Goal: Information Seeking & Learning: Learn about a topic

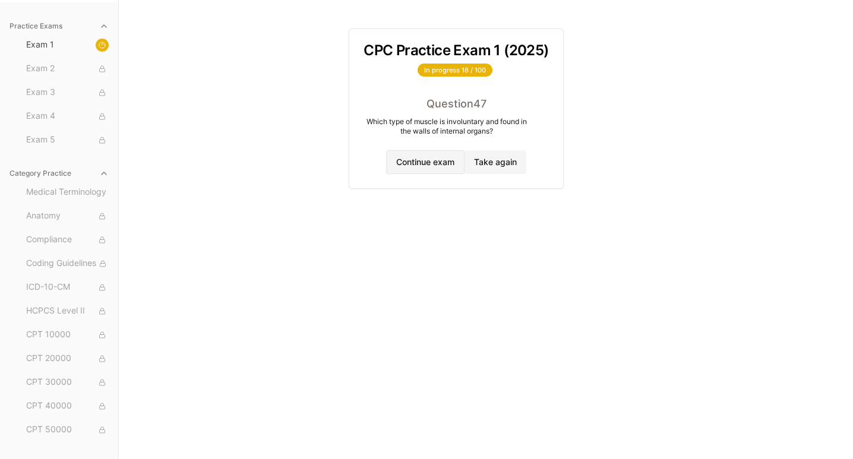
click at [452, 159] on button "Continue exam" at bounding box center [425, 162] width 78 height 24
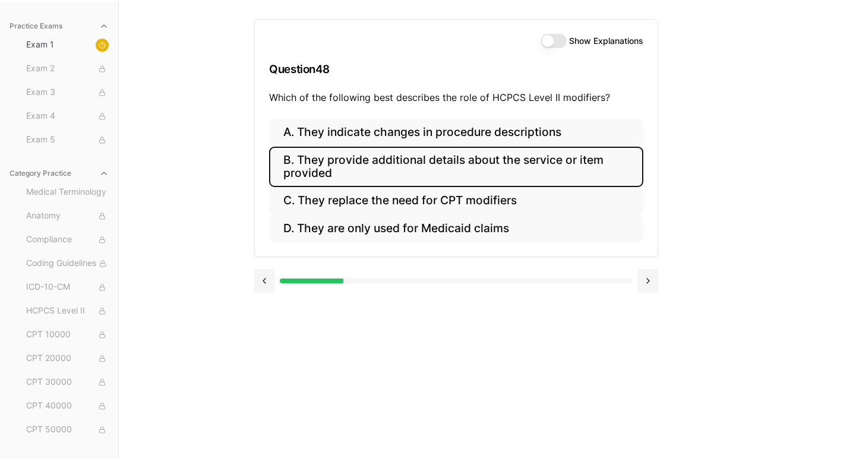
click at [473, 175] on button "B. They provide additional details about the service or item provided" at bounding box center [456, 167] width 374 height 40
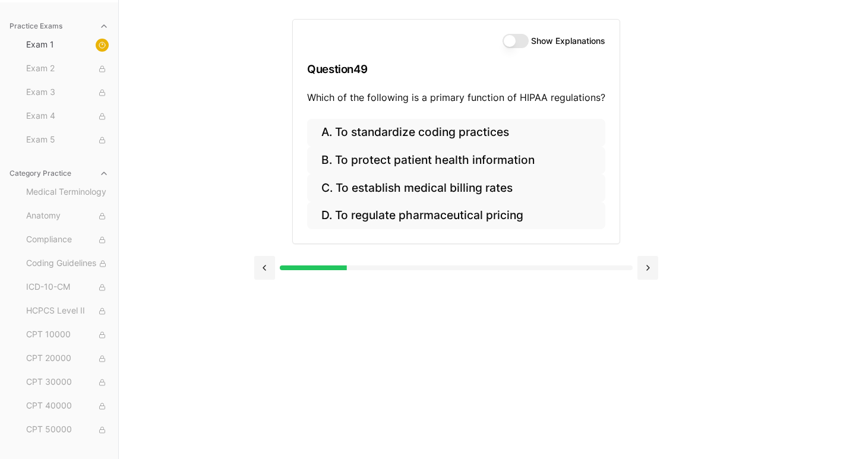
click at [261, 255] on div at bounding box center [456, 266] width 404 height 45
click at [270, 267] on button at bounding box center [264, 268] width 21 height 24
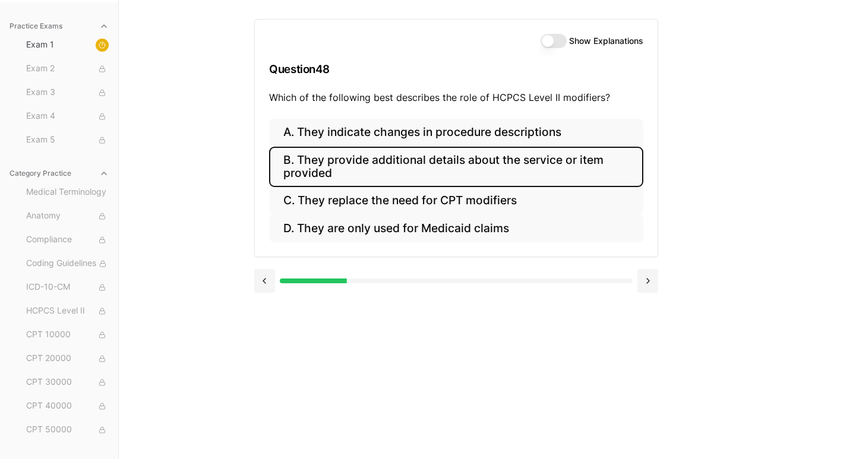
click at [550, 42] on button "Show Explanations" at bounding box center [553, 41] width 26 height 14
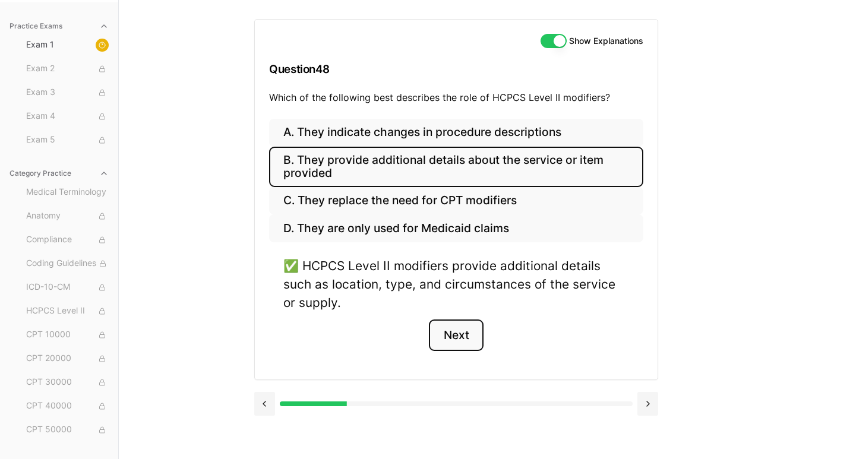
click at [458, 338] on button "Next" at bounding box center [456, 335] width 54 height 32
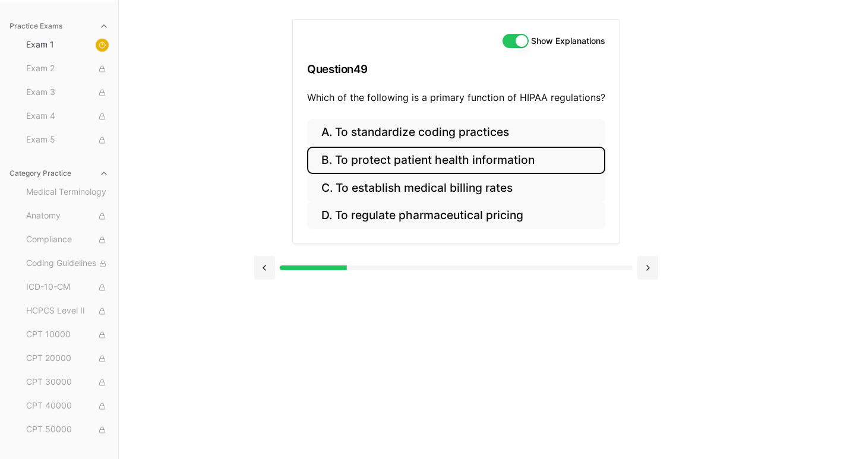
click at [492, 166] on button "B. To protect patient health information" at bounding box center [456, 161] width 298 height 28
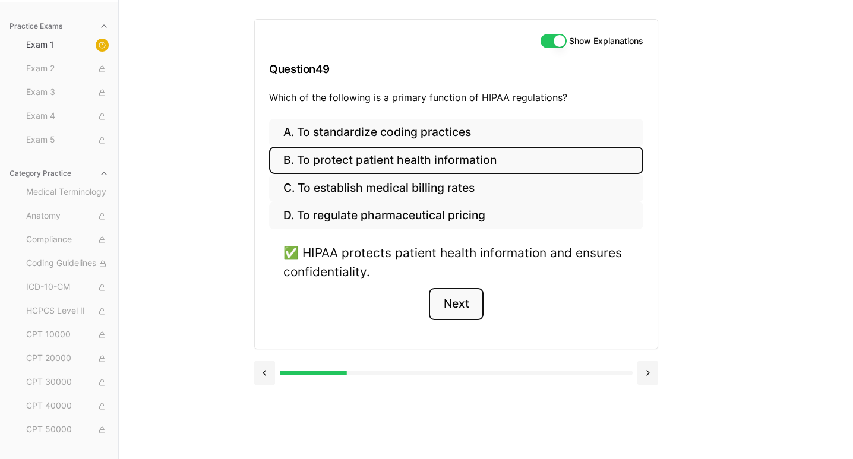
click at [458, 305] on button "Next" at bounding box center [456, 304] width 54 height 32
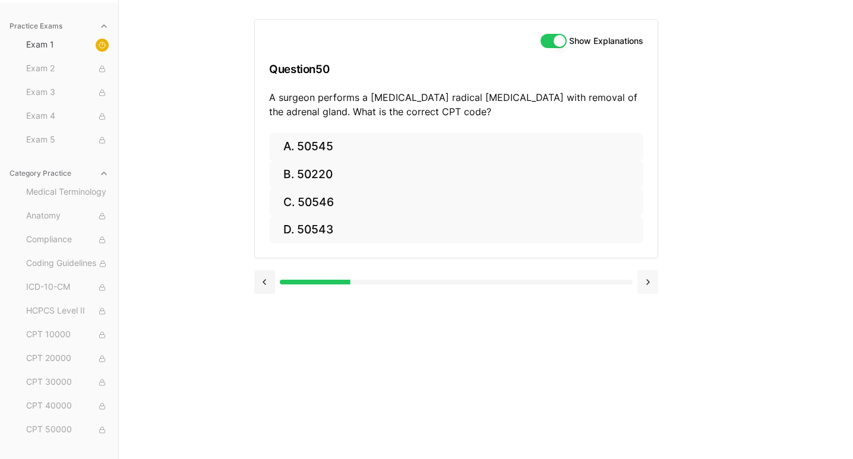
click at [652, 281] on button at bounding box center [647, 282] width 21 height 24
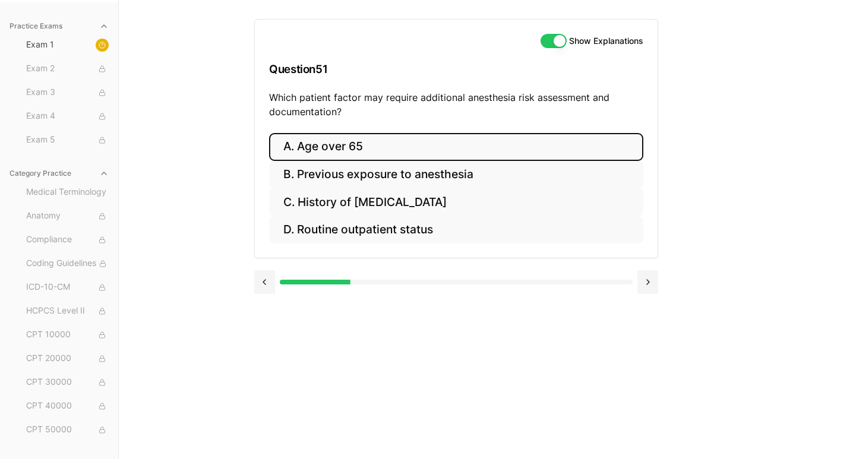
click at [350, 153] on button "A. Age over 65" at bounding box center [456, 147] width 374 height 28
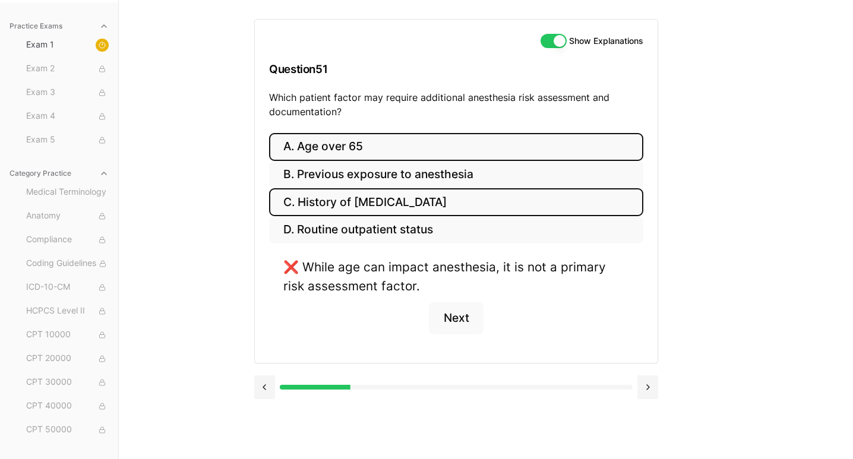
click at [352, 198] on button "C. History of [MEDICAL_DATA]" at bounding box center [456, 202] width 374 height 28
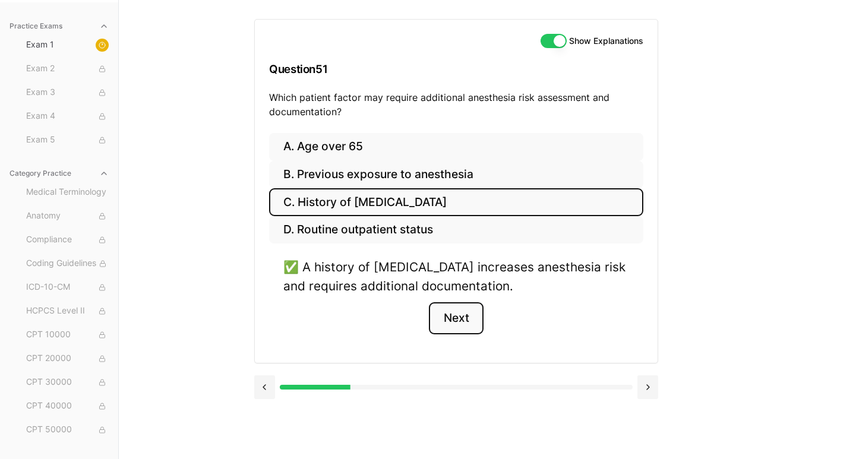
click at [464, 322] on button "Next" at bounding box center [456, 318] width 54 height 32
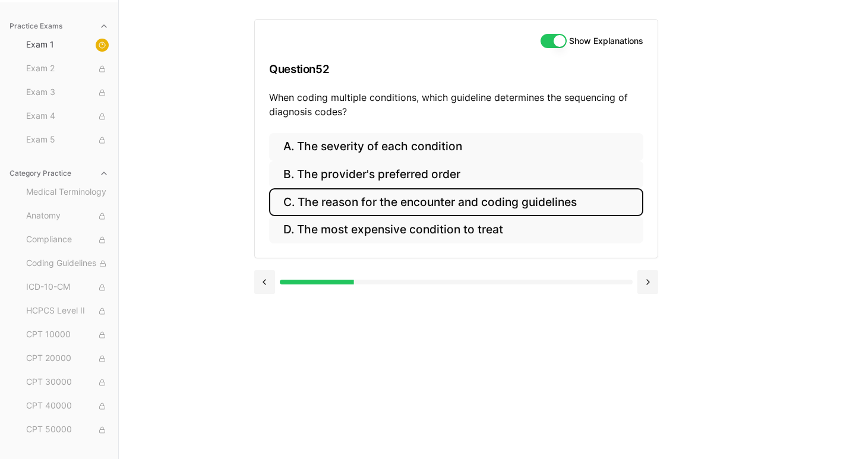
click at [449, 206] on button "C. The reason for the encounter and coding guidelines" at bounding box center [456, 202] width 374 height 28
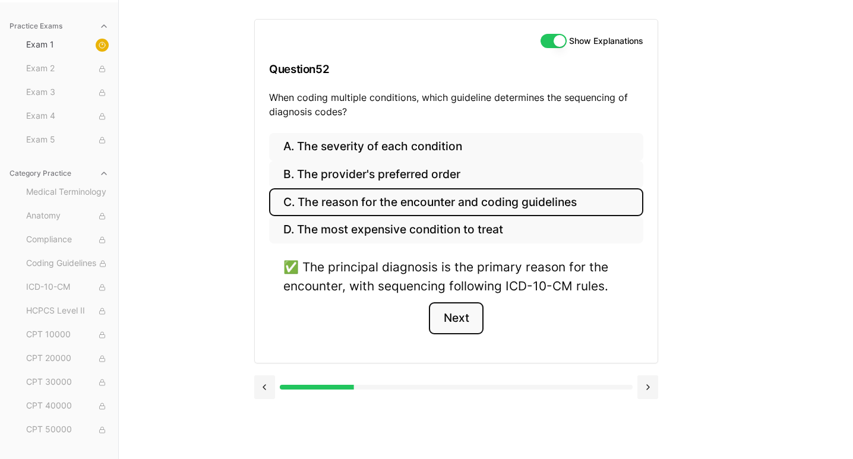
click at [463, 314] on button "Next" at bounding box center [456, 318] width 54 height 32
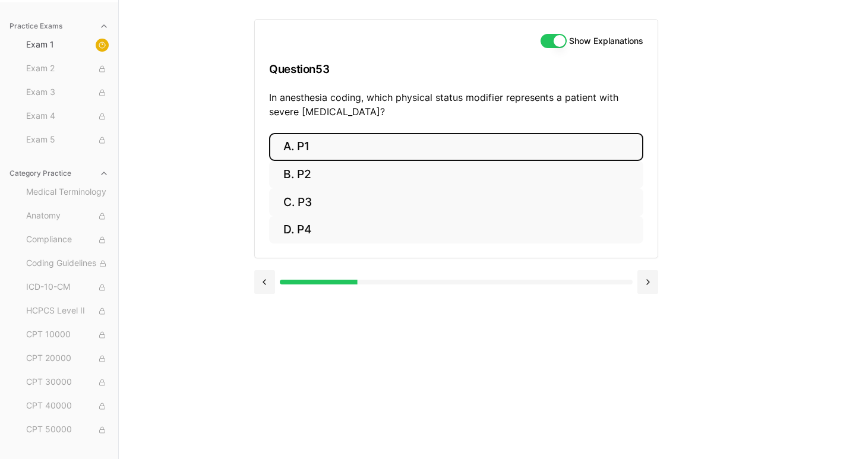
click at [356, 157] on button "A. P1" at bounding box center [456, 147] width 374 height 28
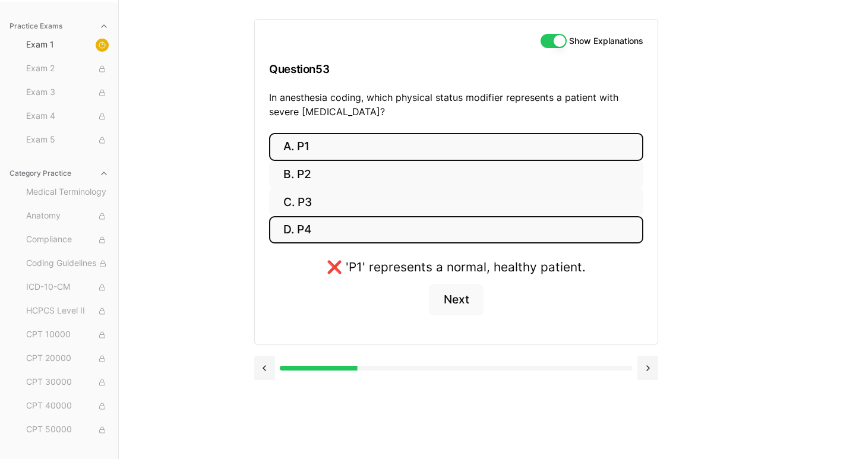
click at [352, 224] on button "D. P4" at bounding box center [456, 230] width 374 height 28
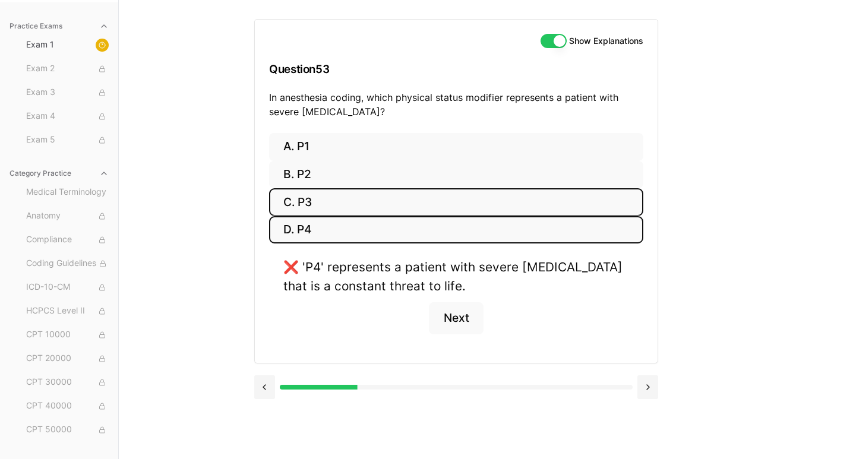
click at [372, 211] on button "C. P3" at bounding box center [456, 202] width 374 height 28
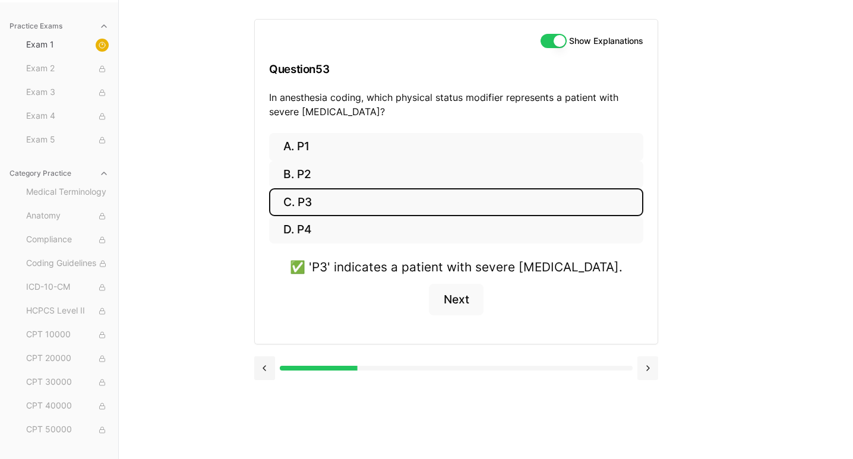
click at [647, 363] on button at bounding box center [647, 368] width 21 height 24
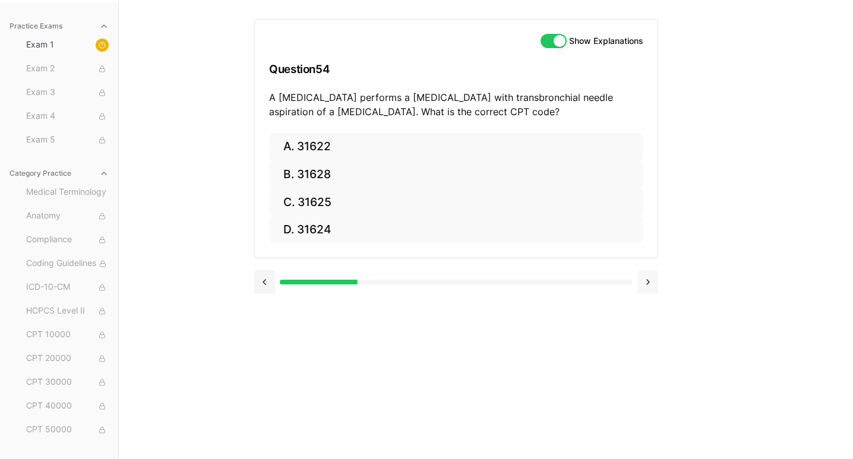
click at [650, 278] on button at bounding box center [647, 282] width 21 height 24
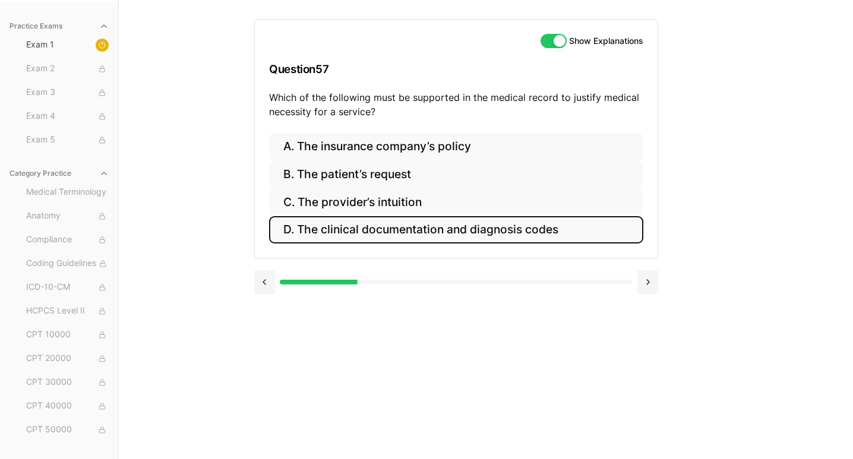
click at [501, 237] on button "D. The clinical documentation and diagnosis codes" at bounding box center [456, 230] width 374 height 28
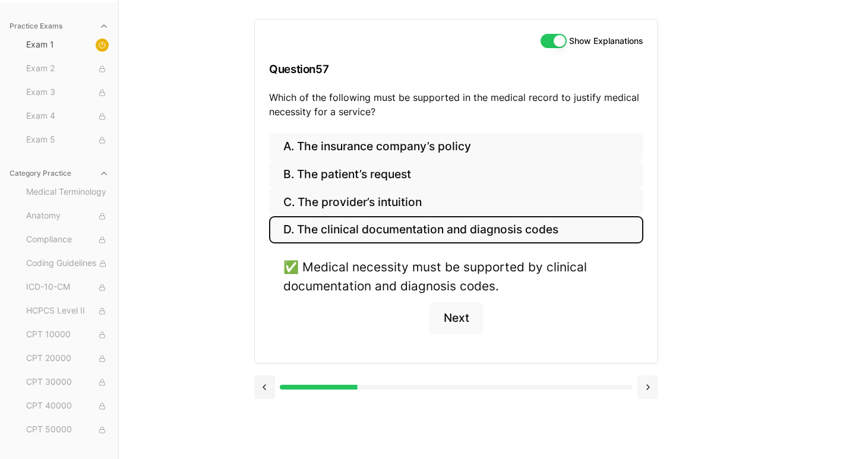
click at [645, 385] on button at bounding box center [647, 387] width 21 height 24
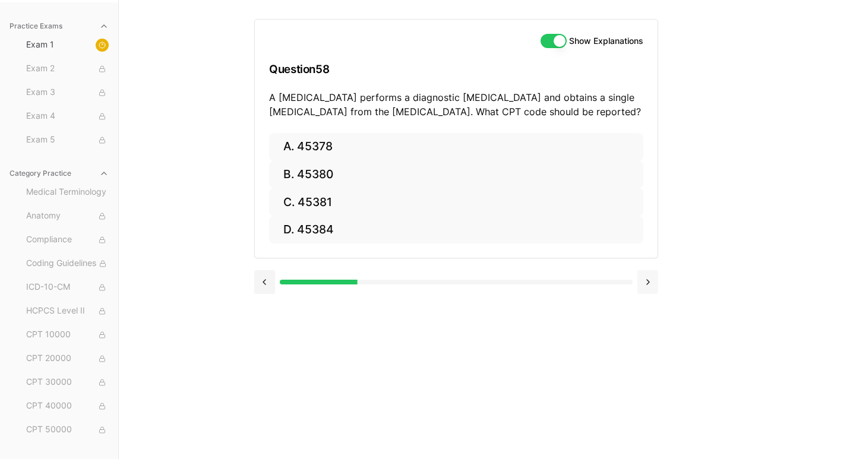
click at [645, 281] on button at bounding box center [647, 282] width 21 height 24
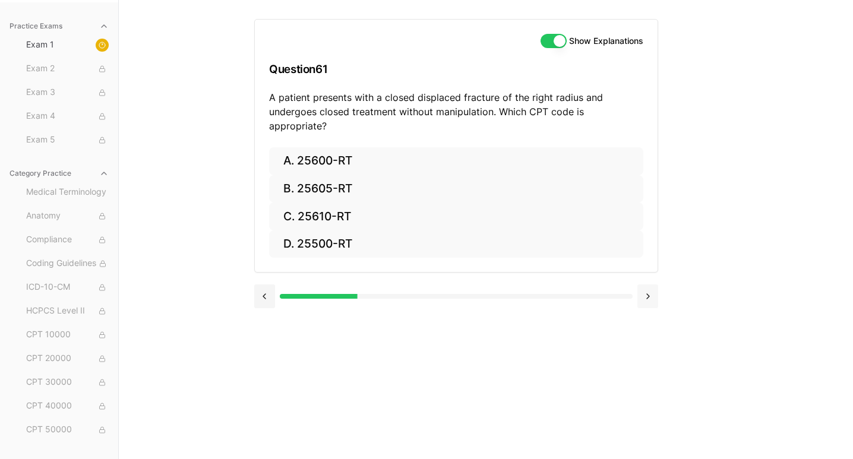
click at [645, 284] on button at bounding box center [647, 296] width 21 height 24
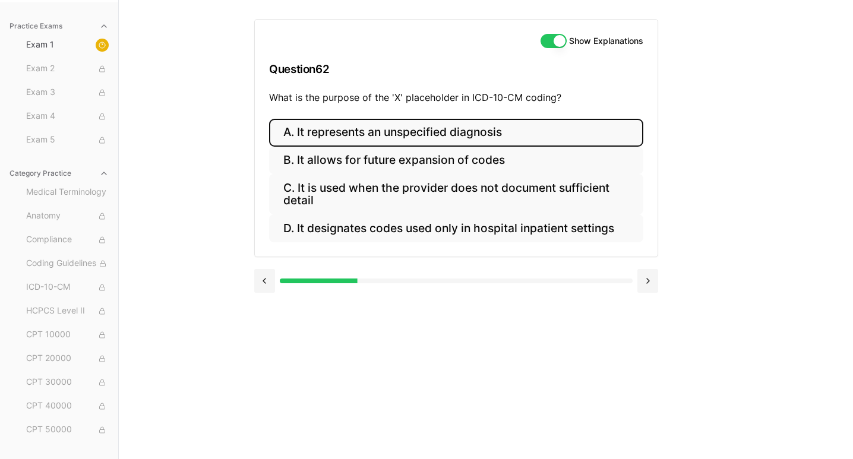
click at [578, 137] on button "A. It represents an unspecified diagnosis" at bounding box center [456, 133] width 374 height 28
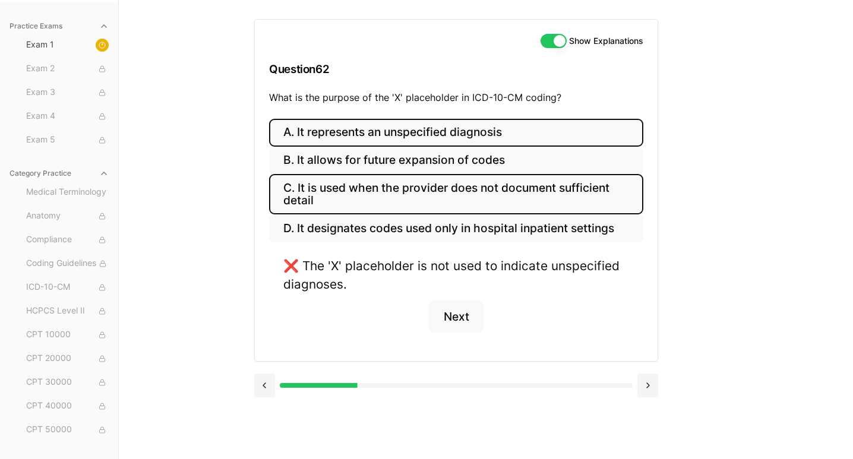
click at [574, 207] on button "C. It is used when the provider does not document sufficient detail" at bounding box center [456, 194] width 374 height 40
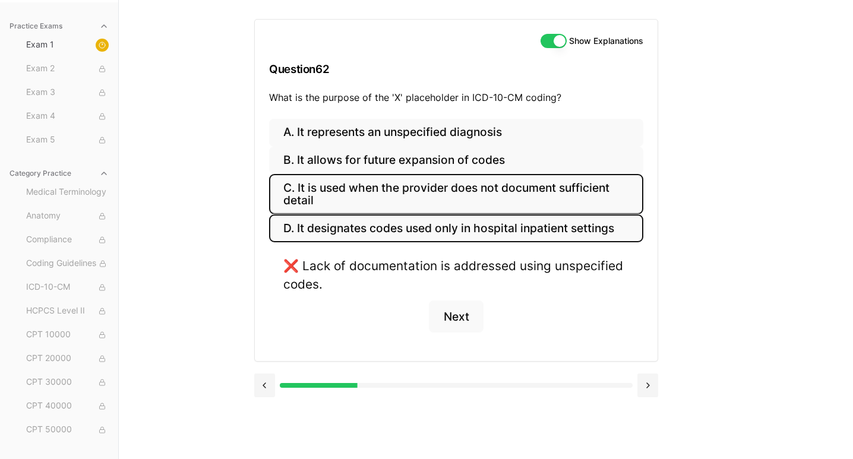
click at [569, 233] on button "D. It designates codes used only in hospital inpatient settings" at bounding box center [456, 228] width 374 height 28
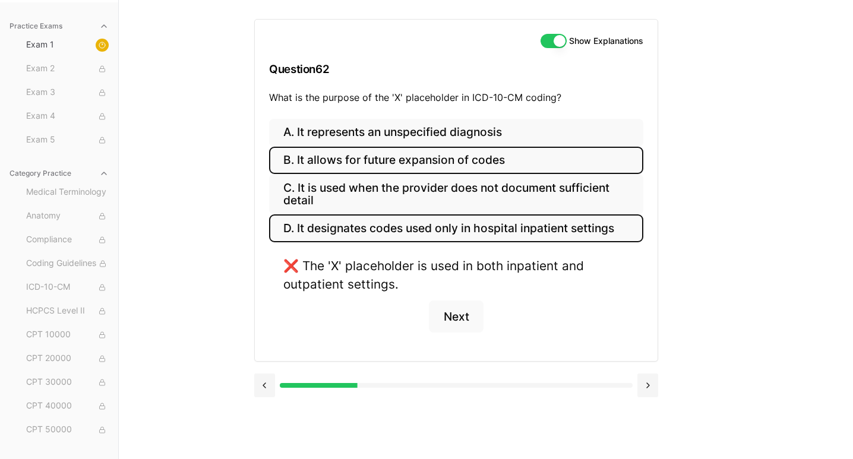
click at [570, 156] on button "B. It allows for future expansion of codes" at bounding box center [456, 161] width 374 height 28
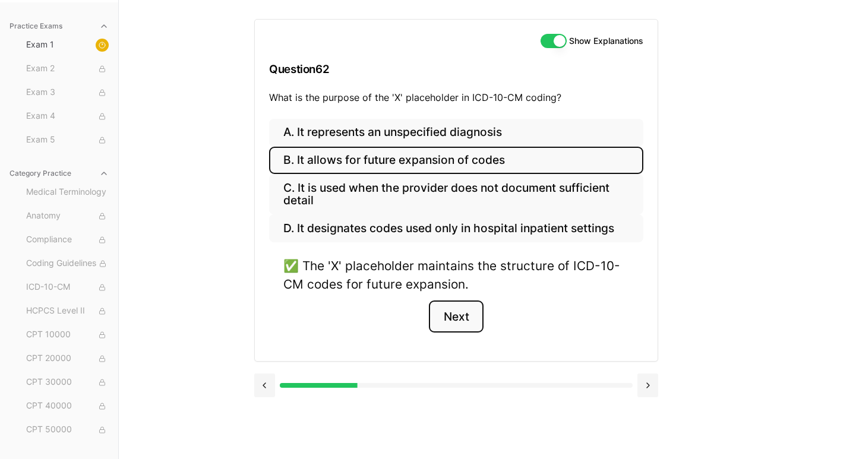
click at [468, 304] on button "Next" at bounding box center [456, 316] width 54 height 32
